Goal: Task Accomplishment & Management: Complete application form

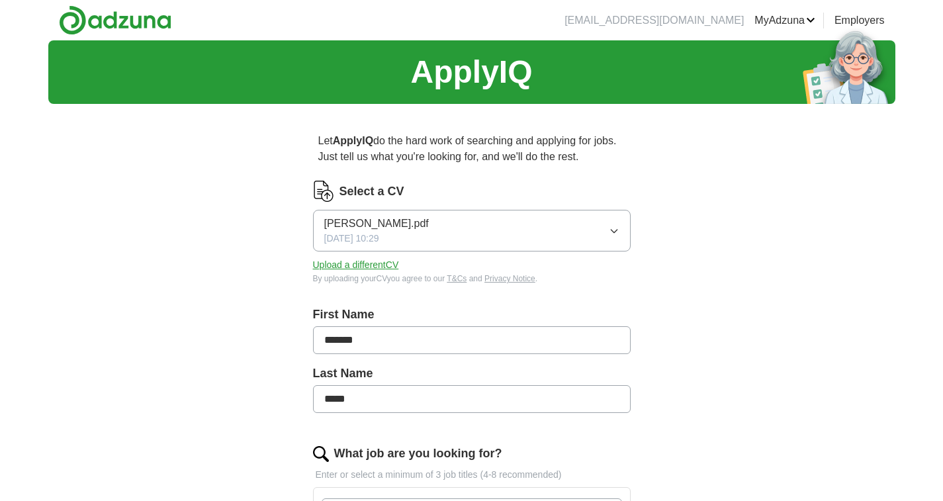
click at [349, 265] on button "Upload a different CV" at bounding box center [356, 265] width 86 height 14
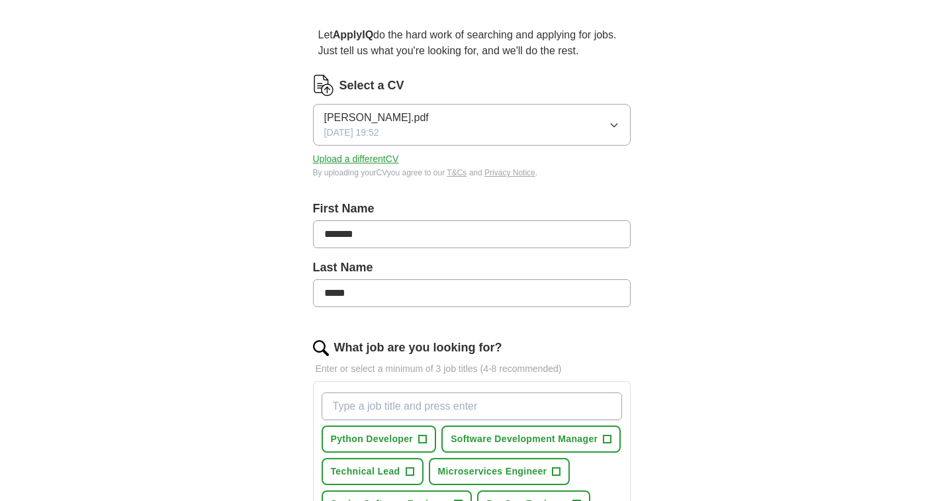
drag, startPoint x: 299, startPoint y: 229, endPoint x: 323, endPoint y: 302, distance: 77.2
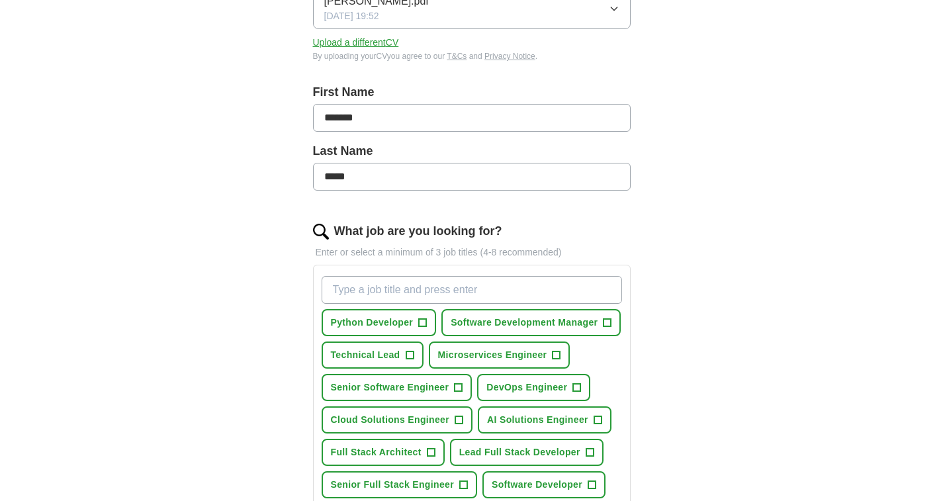
drag, startPoint x: 277, startPoint y: 274, endPoint x: 267, endPoint y: 335, distance: 62.3
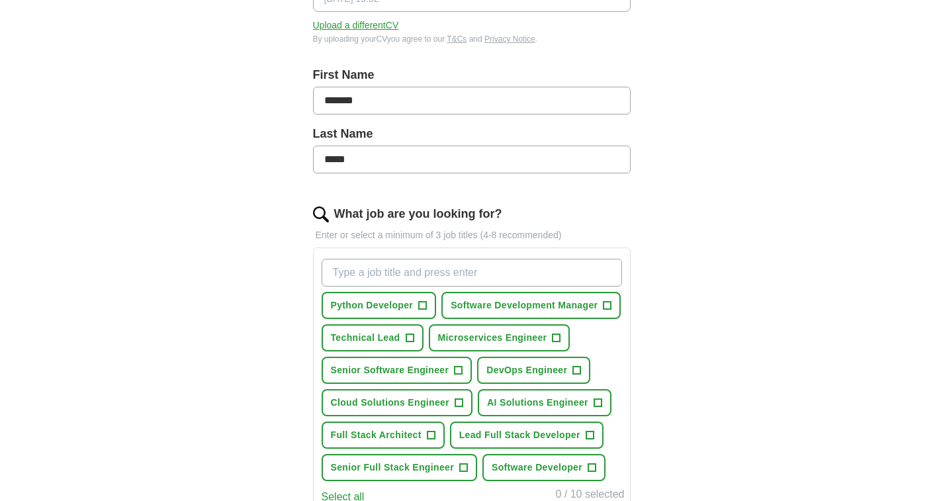
scroll to position [324, 0]
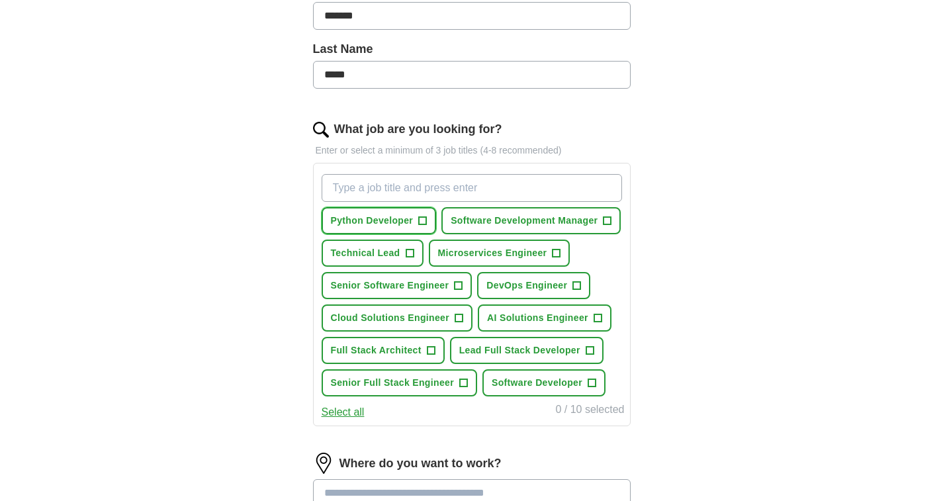
click at [426, 224] on span "+" at bounding box center [423, 221] width 8 height 11
click at [404, 257] on button "Technical Lead +" at bounding box center [373, 252] width 102 height 27
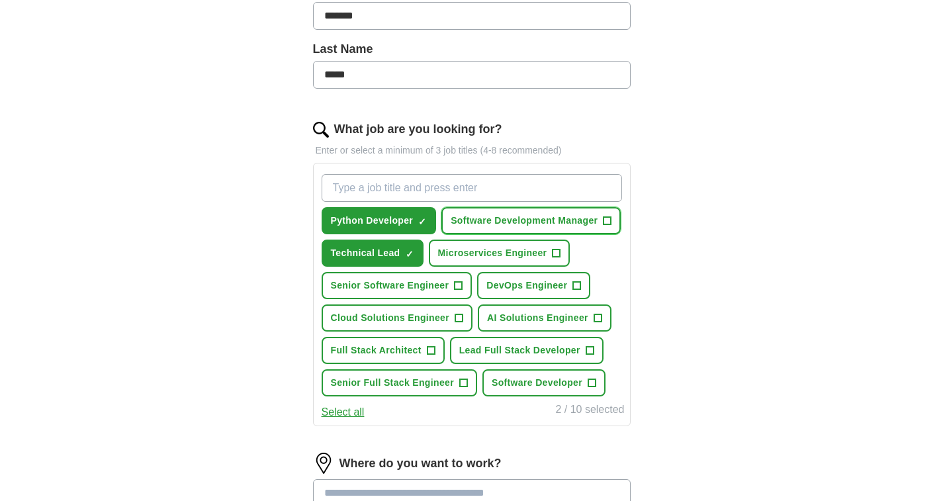
click at [453, 224] on span "Software Development Manager" at bounding box center [524, 221] width 147 height 14
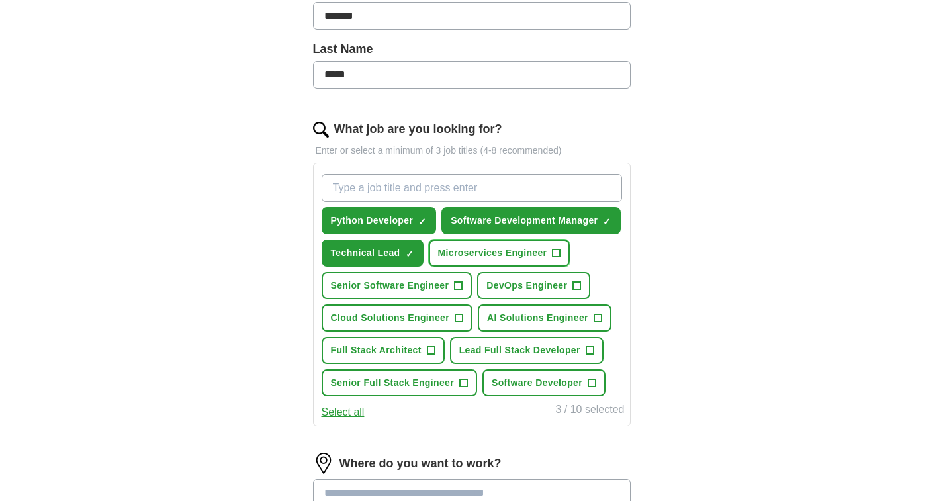
click at [468, 246] on button "Microservices Engineer +" at bounding box center [500, 252] width 142 height 27
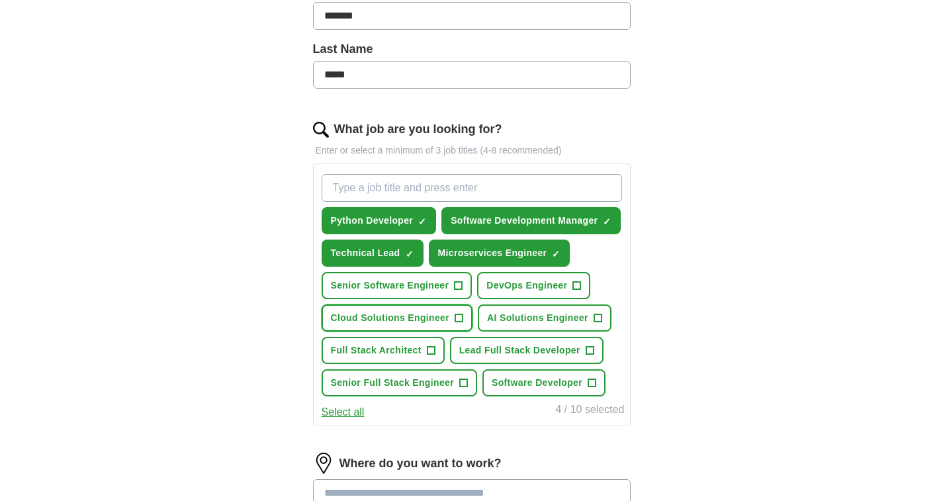
drag, startPoint x: 406, startPoint y: 310, endPoint x: 369, endPoint y: 351, distance: 55.3
click at [401, 312] on button "Cloud Solutions Engineer +" at bounding box center [397, 317] width 151 height 27
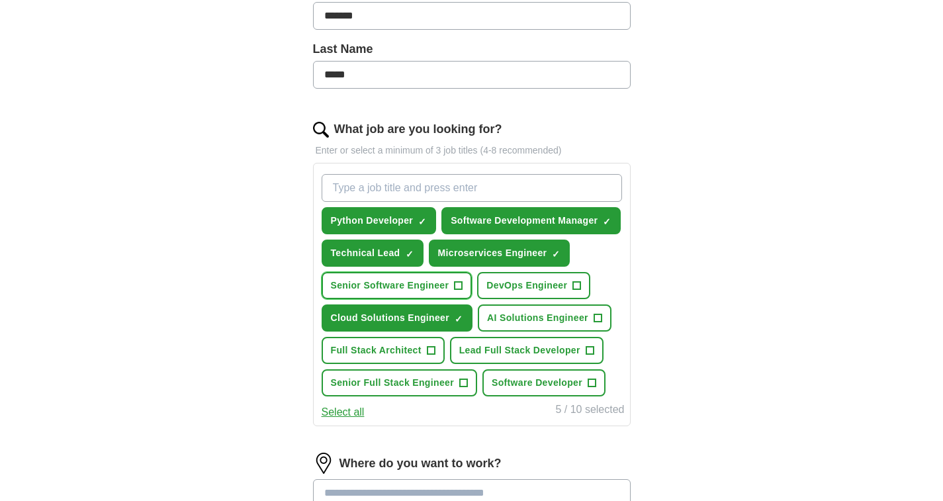
drag, startPoint x: 408, startPoint y: 294, endPoint x: 429, endPoint y: 284, distance: 23.4
click at [409, 293] on button "Senior Software Engineer +" at bounding box center [397, 285] width 151 height 27
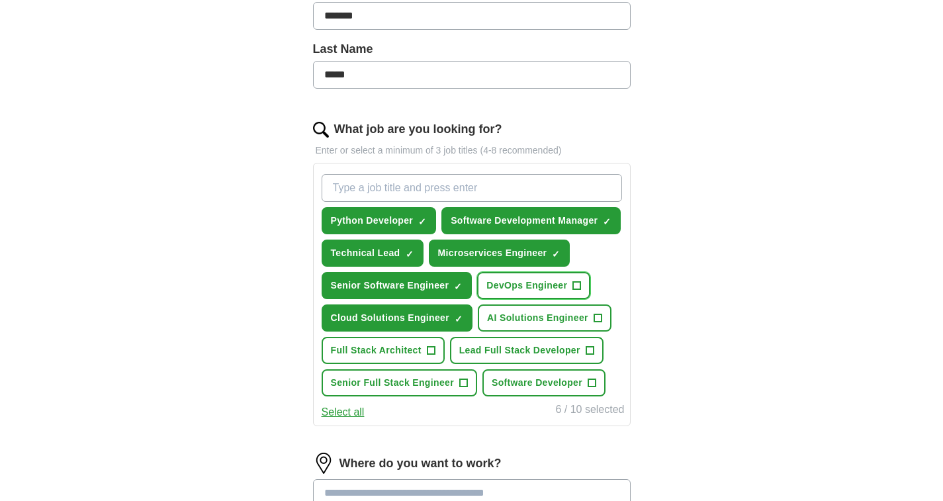
drag, startPoint x: 544, startPoint y: 275, endPoint x: 548, endPoint y: 302, distance: 27.3
click at [546, 280] on button "DevOps Engineer +" at bounding box center [533, 285] width 113 height 27
click at [552, 327] on button "AI Solutions Engineer +" at bounding box center [545, 317] width 134 height 27
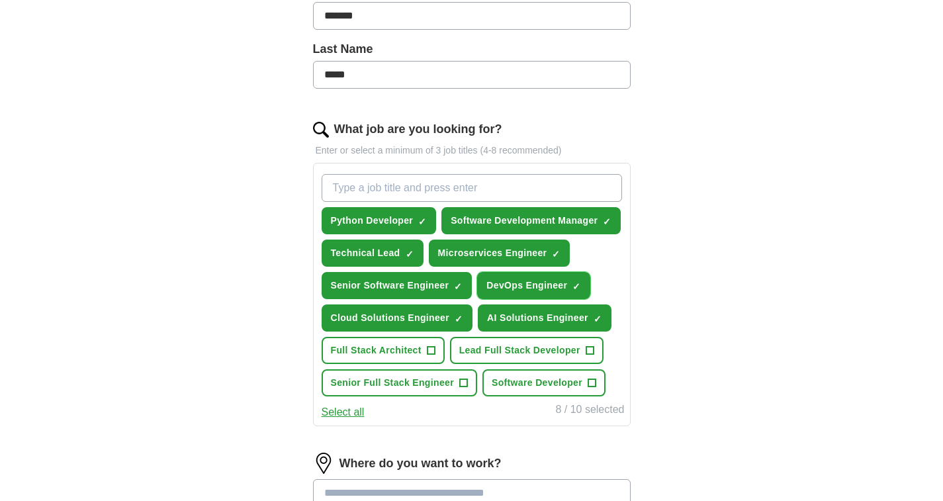
click at [551, 294] on button "DevOps Engineer ✓ ×" at bounding box center [533, 285] width 113 height 27
drag, startPoint x: 419, startPoint y: 352, endPoint x: 392, endPoint y: 372, distance: 33.5
click at [414, 358] on button "Full Stack Architect +" at bounding box center [383, 350] width 123 height 27
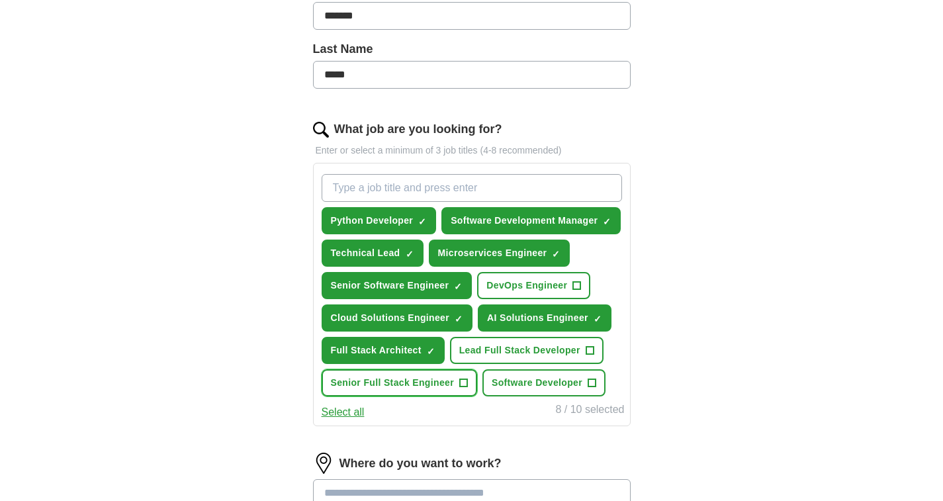
click at [398, 381] on span "Senior Full Stack Engineer" at bounding box center [392, 383] width 123 height 14
click at [355, 355] on span "Full Stack Architect" at bounding box center [376, 350] width 91 height 14
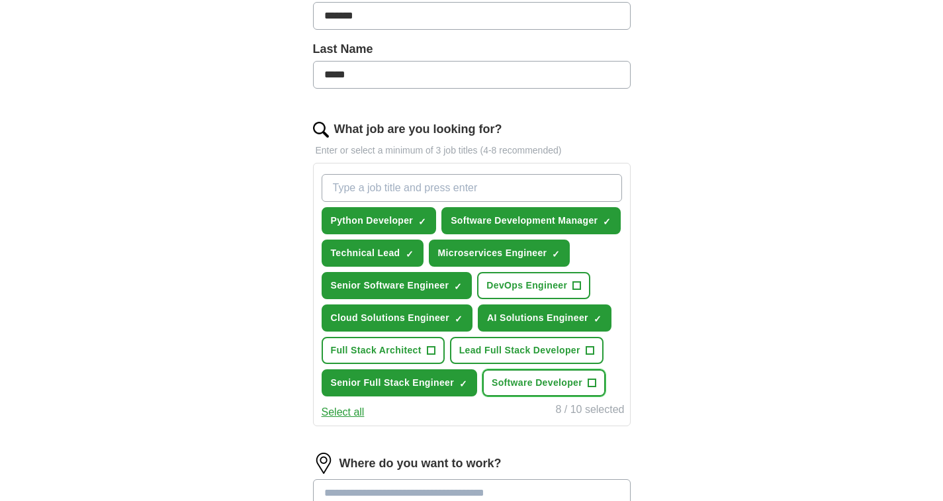
click at [560, 371] on button "Software Developer +" at bounding box center [543, 382] width 123 height 27
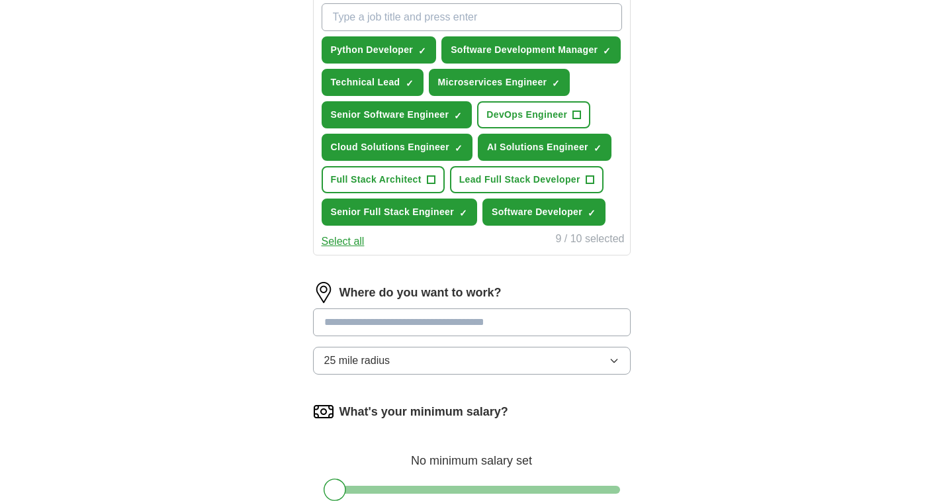
drag, startPoint x: 662, startPoint y: 409, endPoint x: 488, endPoint y: 370, distance: 178.5
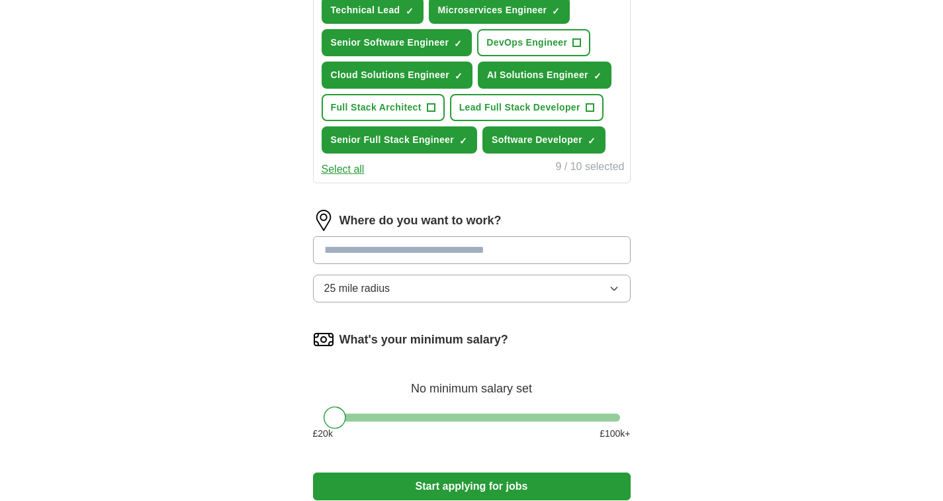
click at [493, 251] on input at bounding box center [472, 250] width 318 height 28
click at [478, 312] on div "Where do you want to work? ****** 25 mile radius" at bounding box center [472, 261] width 318 height 103
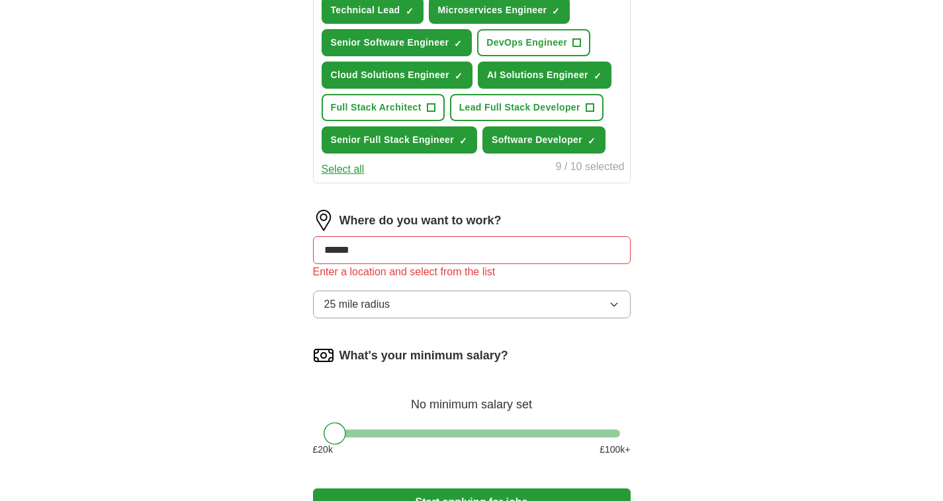
click at [484, 297] on button "25 mile radius" at bounding box center [472, 304] width 318 height 28
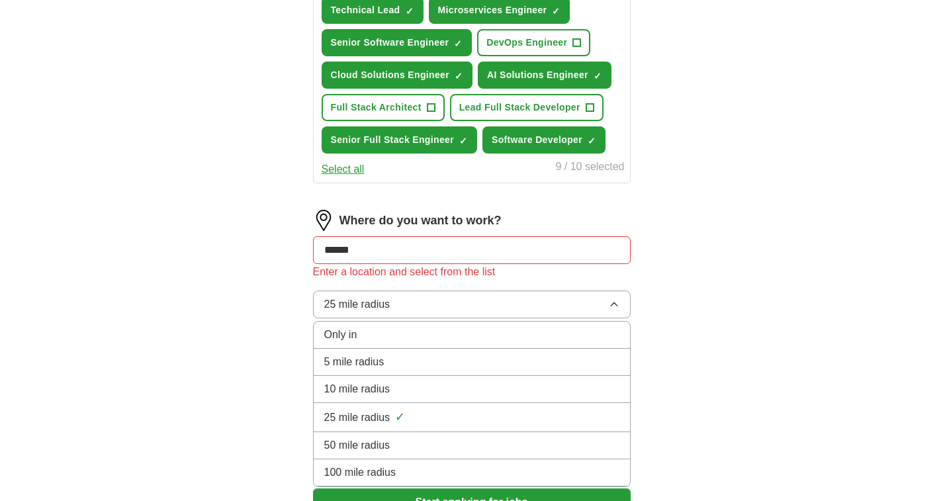
click at [437, 470] on div "100 mile radius" at bounding box center [471, 472] width 295 height 16
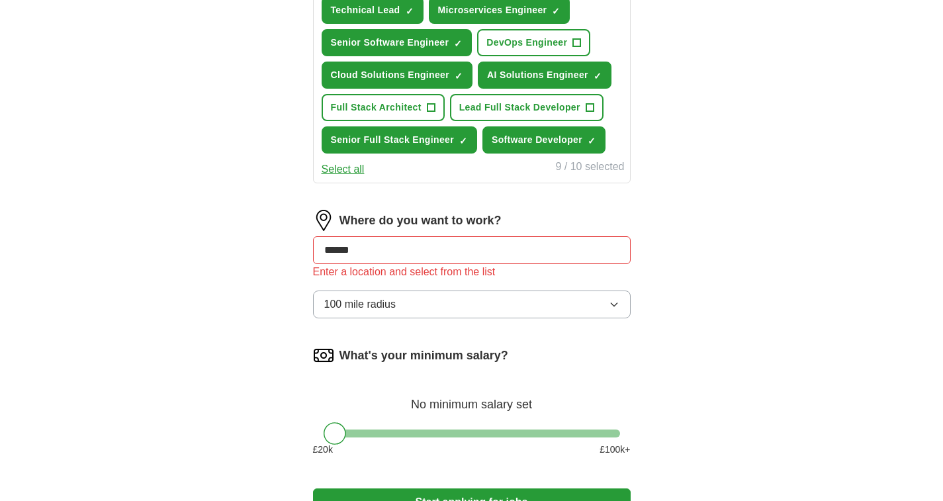
click at [464, 247] on input "******" at bounding box center [472, 250] width 318 height 28
drag, startPoint x: 291, startPoint y: 218, endPoint x: 20, endPoint y: 224, distance: 271.3
click at [20, 223] on div "ApplyIQ Let ApplyIQ do the hard work of searching and applying for jobs. Just t…" at bounding box center [471, 12] width 943 height 1078
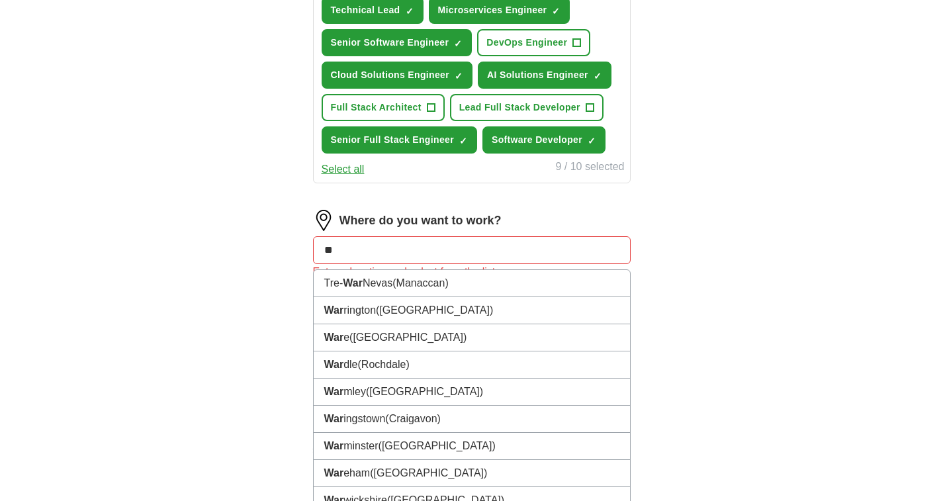
type input "*"
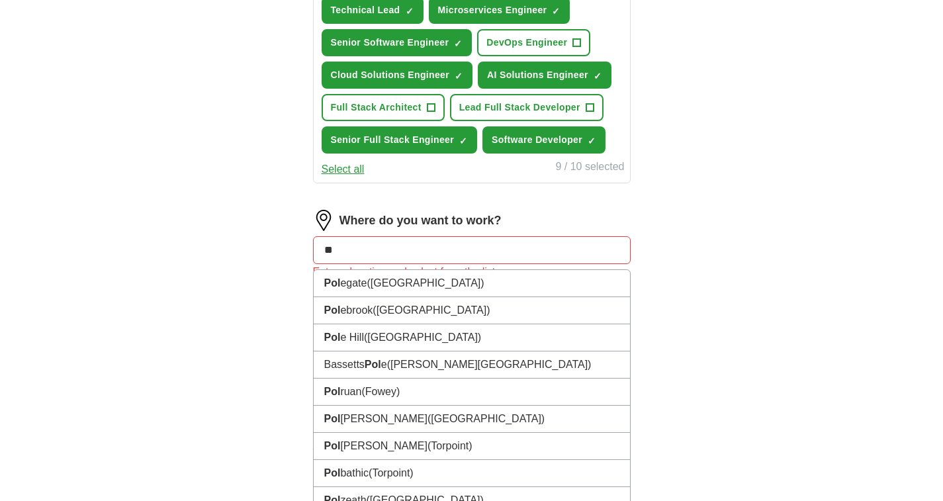
type input "*"
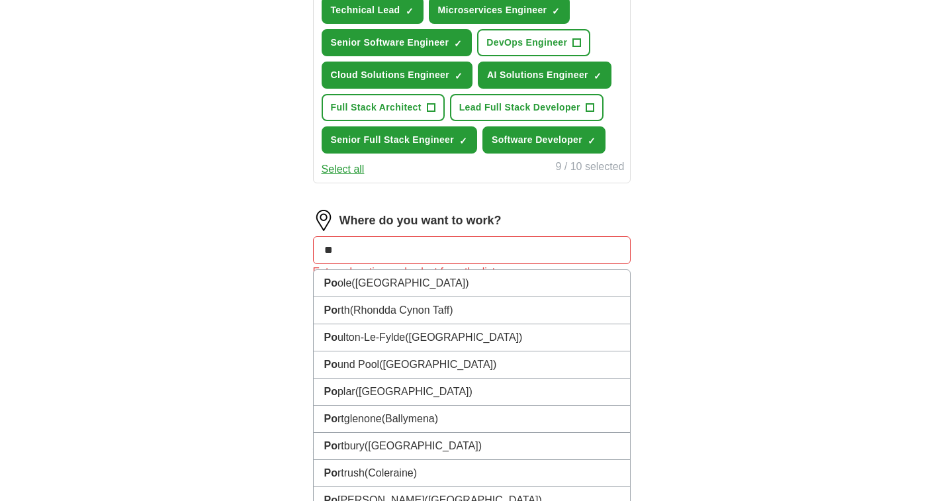
type input "*"
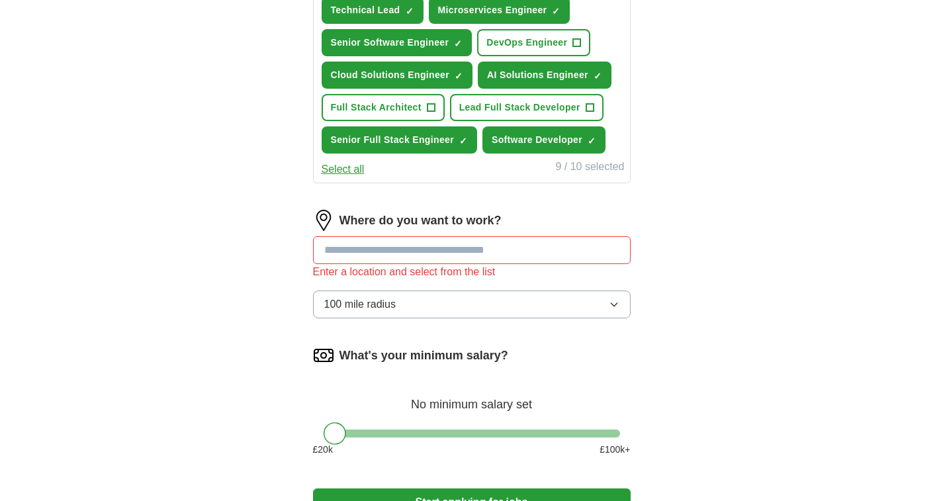
click at [226, 187] on div "ApplyIQ Let ApplyIQ do the hard work of searching and applying for jobs. Just t…" at bounding box center [471, 12] width 847 height 1078
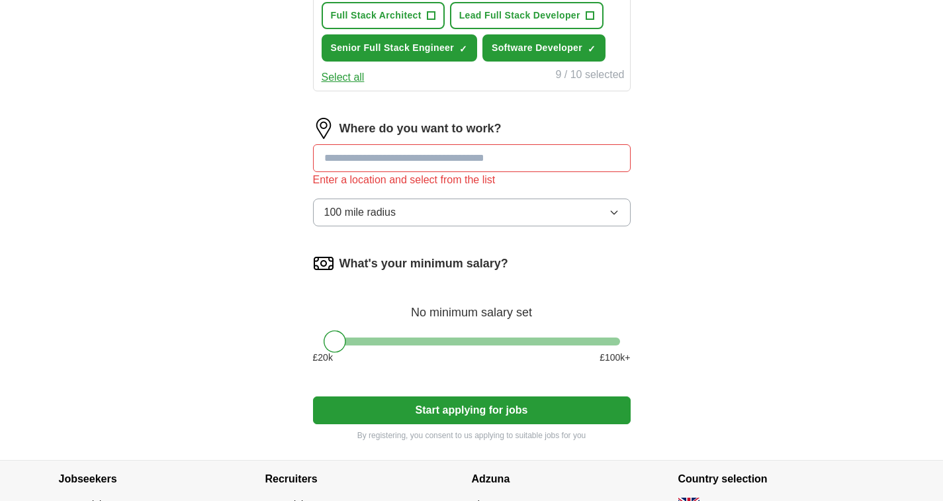
click at [384, 407] on button "Start applying for jobs" at bounding box center [472, 410] width 318 height 28
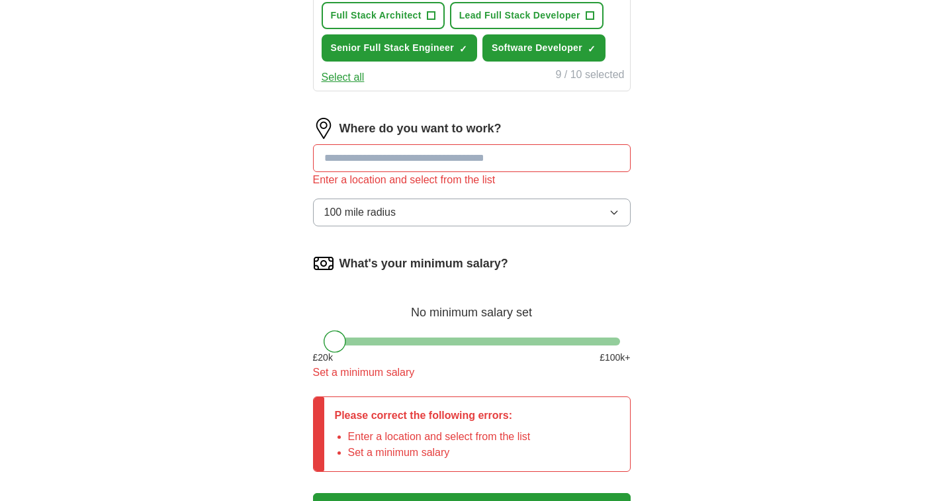
click at [495, 327] on div "What's your minimum salary? No minimum salary set £ 20 k £ 100 k+ Set a minimum…" at bounding box center [472, 322] width 318 height 138
click at [481, 335] on div "What's your minimum salary? No minimum salary set £ 20 k £ 100 k+ Set a minimum…" at bounding box center [472, 322] width 318 height 138
click at [455, 351] on div "£ 20 k £ 100 k+" at bounding box center [472, 358] width 318 height 14
